Goal: Find specific page/section

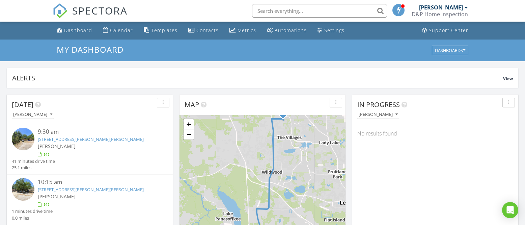
click at [285, 11] on input "text" at bounding box center [319, 10] width 135 height 13
click at [303, 9] on input "david paprota" at bounding box center [319, 10] width 135 height 13
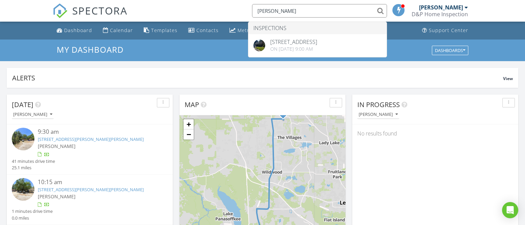
click at [300, 13] on input "david paprota" at bounding box center [319, 10] width 135 height 13
click at [276, 13] on input "david paprota" at bounding box center [319, 10] width 135 height 13
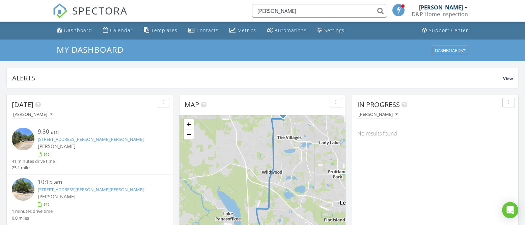
click at [285, 9] on input "paprota" at bounding box center [319, 10] width 135 height 13
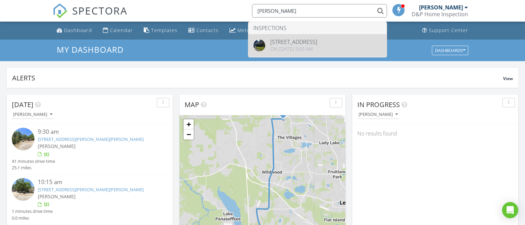
type input "paprota"
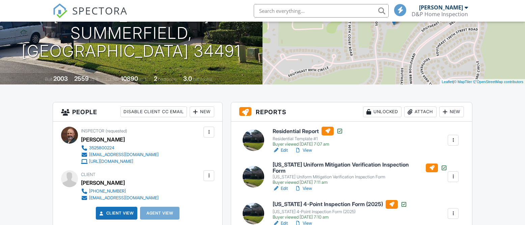
scroll to position [115, 0]
